Goal: Task Accomplishment & Management: Manage account settings

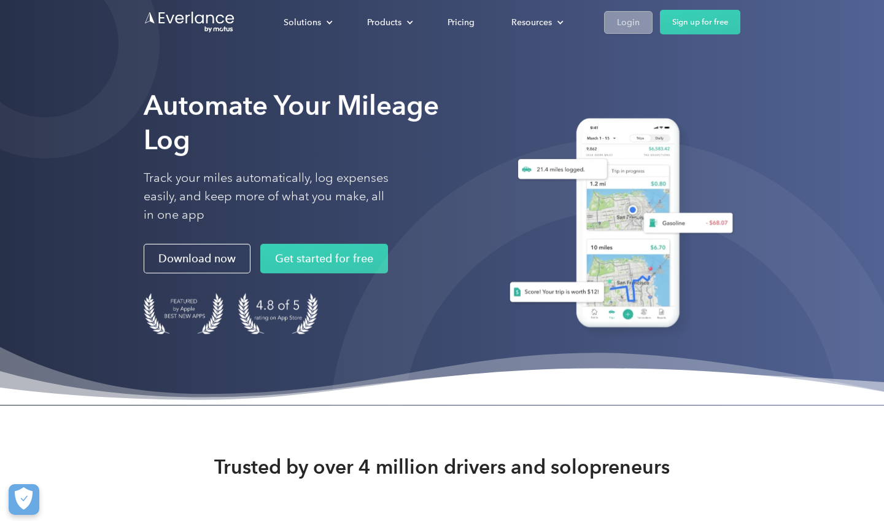
click at [609, 27] on link "Login" at bounding box center [628, 22] width 49 height 23
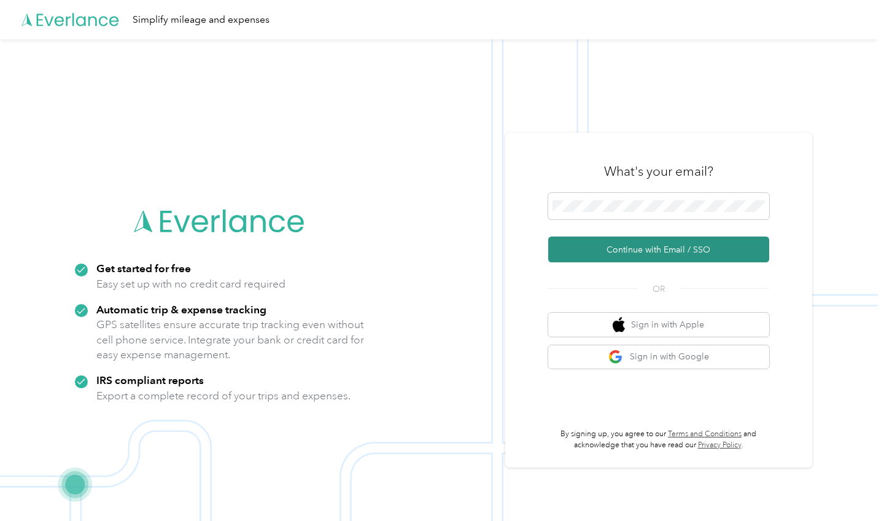
click at [621, 251] on button "Continue with Email / SSO" at bounding box center [658, 249] width 221 height 26
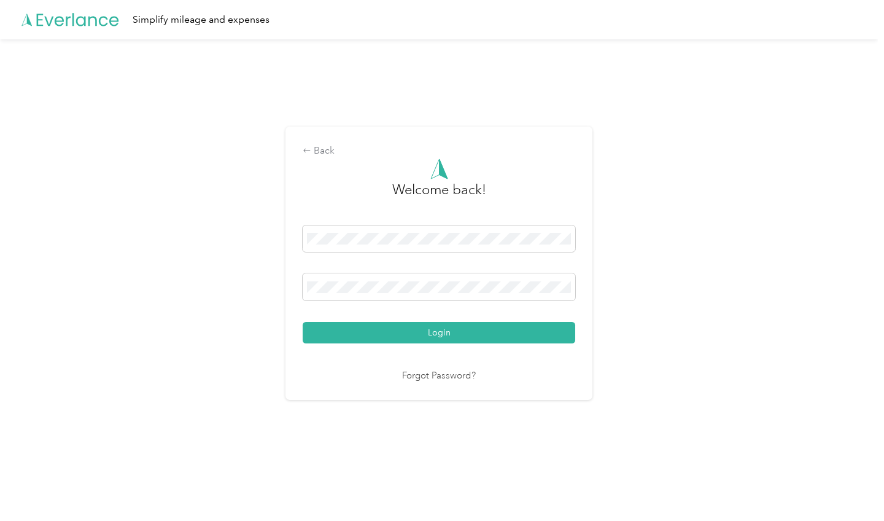
click at [442, 332] on button "Login" at bounding box center [439, 332] width 273 height 21
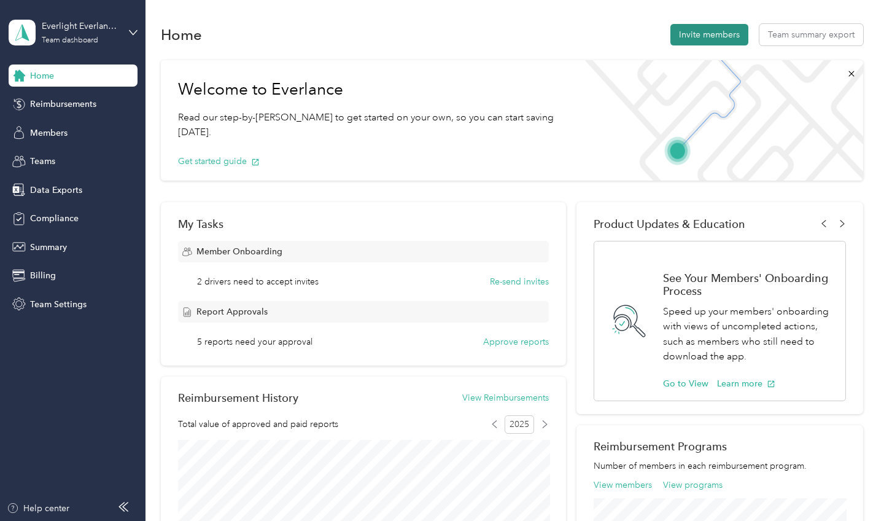
click at [710, 37] on button "Invite members" at bounding box center [710, 34] width 78 height 21
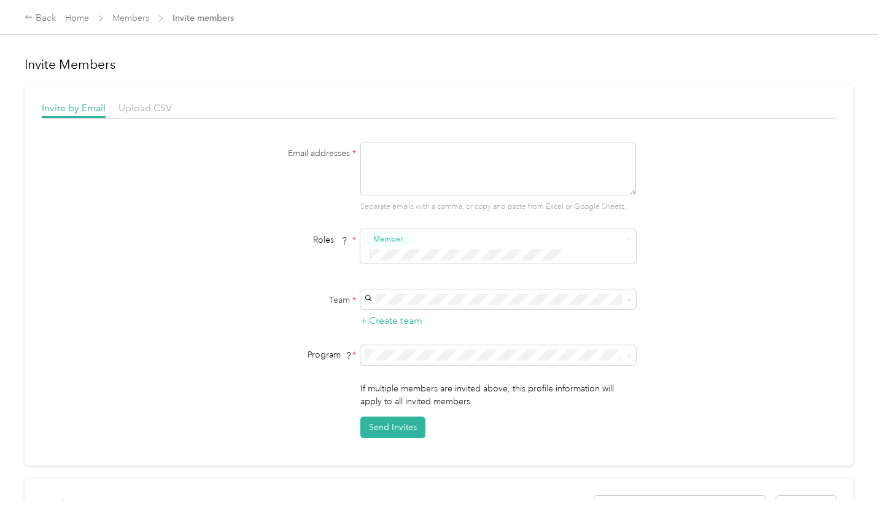
click at [376, 165] on textarea at bounding box center [499, 168] width 276 height 53
paste textarea "[PERSON_NAME][EMAIL_ADDRESS][PERSON_NAME][DOMAIN_NAME]"
type textarea "[PERSON_NAME][EMAIL_ADDRESS][PERSON_NAME][DOMAIN_NAME]"
click at [488, 370] on li "Marketing [Everlight Solar] [PERSON_NAME]" at bounding box center [500, 385] width 276 height 37
click at [411, 416] on button "Send Invites" at bounding box center [393, 426] width 65 height 21
